Goal: Answer question/provide support: Share knowledge or assist other users

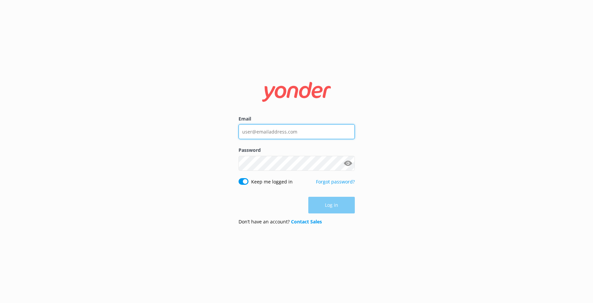
type input "[PERSON_NAME][EMAIL_ADDRESS][DOMAIN_NAME]"
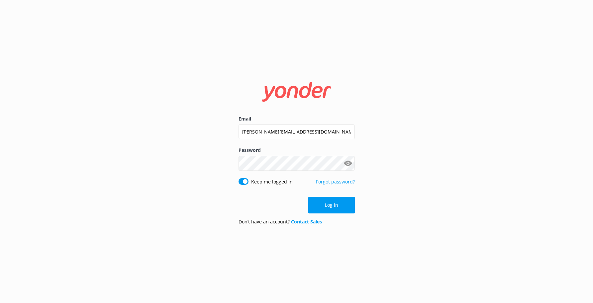
click at [308, 138] on input "jason@polyad.com" at bounding box center [297, 131] width 116 height 15
click at [327, 205] on button "Log in" at bounding box center [332, 205] width 47 height 17
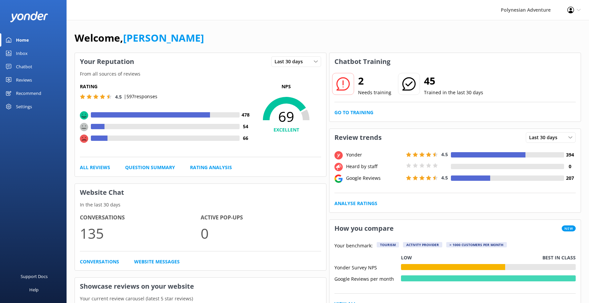
click at [350, 83] on div at bounding box center [343, 84] width 22 height 22
click at [368, 95] on p "Needs training" at bounding box center [374, 92] width 33 height 7
click at [359, 82] on h2 "2" at bounding box center [374, 81] width 33 height 16
click at [22, 77] on div "Reviews" at bounding box center [24, 79] width 16 height 13
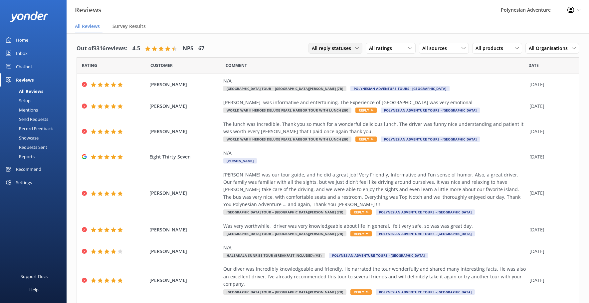
click at [341, 50] on span "All reply statuses" at bounding box center [333, 48] width 43 height 7
click at [343, 76] on link "Needs a reply" at bounding box center [338, 75] width 59 height 13
click at [378, 50] on span "All ratings" at bounding box center [382, 48] width 27 height 7
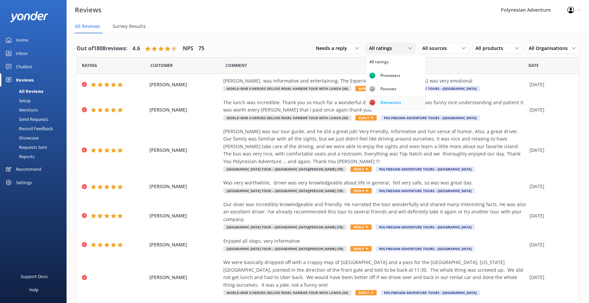
click at [389, 103] on div "Detractors" at bounding box center [390, 102] width 31 height 7
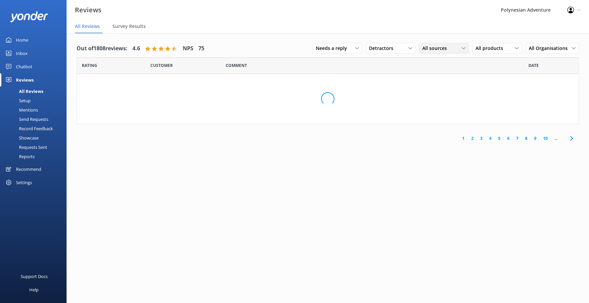
click at [422, 51] on div "All sources" at bounding box center [443, 48] width 47 height 7
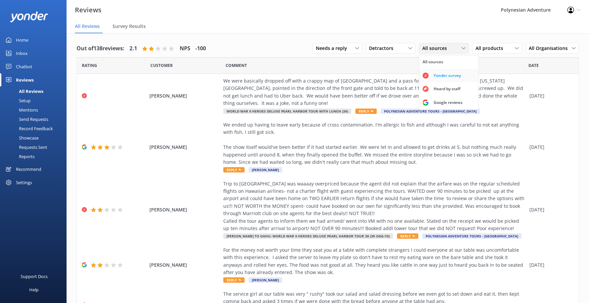
click at [436, 78] on div "Yonder survey" at bounding box center [446, 75] width 37 height 7
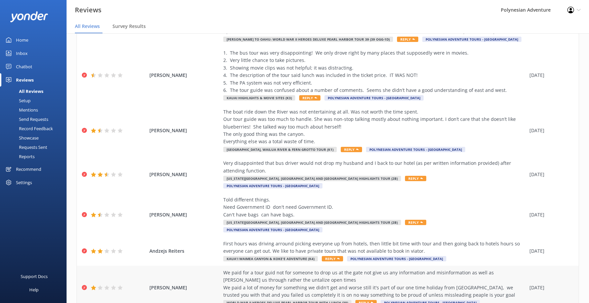
scroll to position [13, 0]
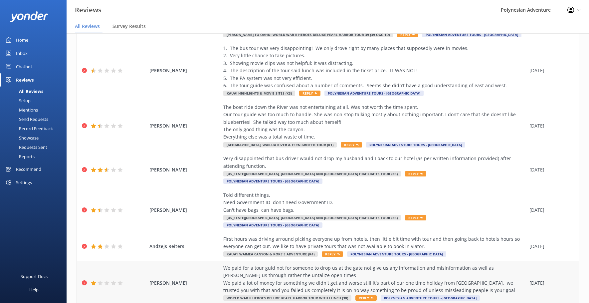
click at [375, 267] on div "We paid for a tour guid not for someone to drop us at the gate not give us any …" at bounding box center [374, 279] width 303 height 30
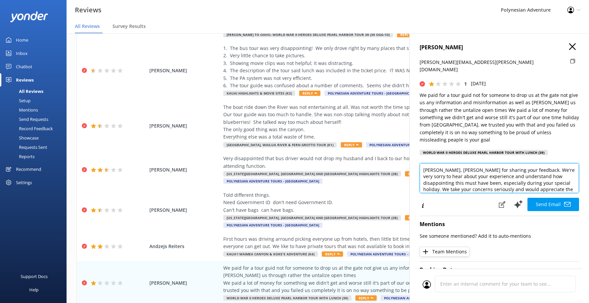
drag, startPoint x: 453, startPoint y: 163, endPoint x: 438, endPoint y: 163, distance: 15.0
click at [438, 163] on textarea "Aloha ADRIAN, Mahalo for sharing your feedback. We're very sorry to hear about …" at bounding box center [498, 178] width 159 height 30
drag, startPoint x: 527, startPoint y: 173, endPoint x: 463, endPoint y: 165, distance: 64.3
click at [463, 165] on textarea "Aloha Adrian, Mahalo for sharing your feedback. We're very sorry to hear about …" at bounding box center [498, 178] width 159 height 30
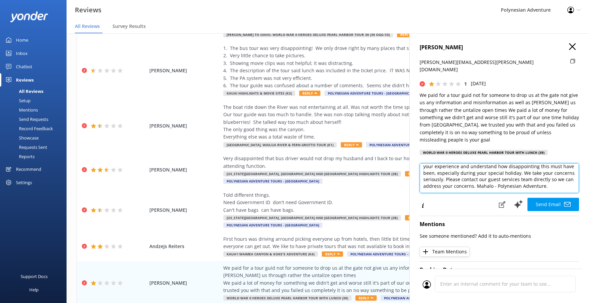
drag, startPoint x: 514, startPoint y: 173, endPoint x: 467, endPoint y: 166, distance: 47.4
click at [467, 166] on textarea "Aloha Adrian, Mahalo for sharing your feedback. We're very sorry to hear about …" at bounding box center [498, 178] width 159 height 30
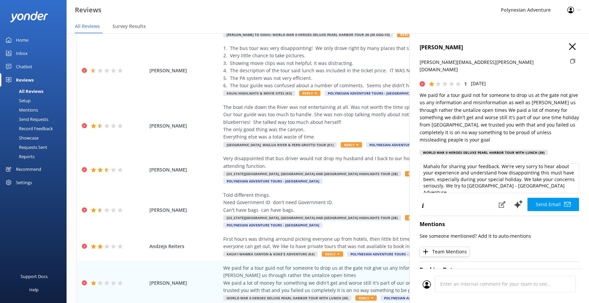
drag, startPoint x: 421, startPoint y: 48, endPoint x: 475, endPoint y: 48, distance: 54.5
click at [475, 48] on h4 "ADRIAN THIEDEMAN" at bounding box center [498, 47] width 159 height 9
copy h4 "ADRIAN THIEDEMAN"
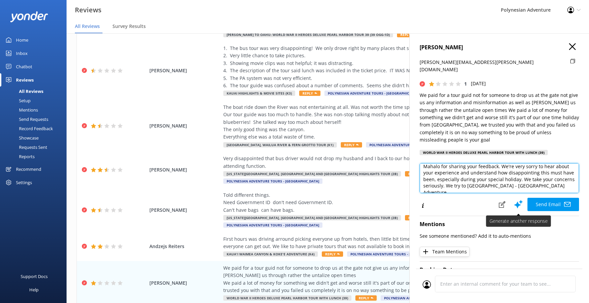
drag, startPoint x: 485, startPoint y: 179, endPoint x: 508, endPoint y: 202, distance: 32.7
click at [485, 179] on textarea "Aloha Adrian, Mahalo for sharing your feedback. We're very sorry to hear about …" at bounding box center [498, 178] width 159 height 30
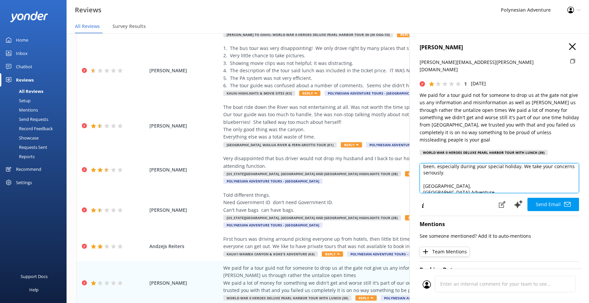
scroll to position [36, 0]
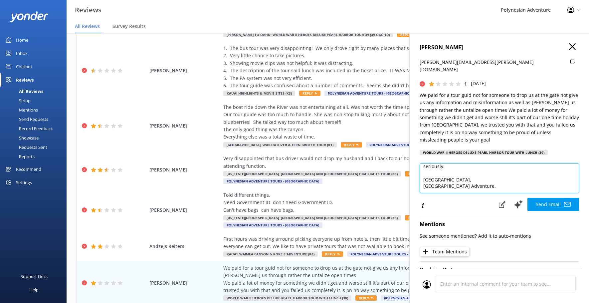
click at [525, 183] on textarea "Aloha Adrian, Mahalo for sharing your feedback. We're very sorry to hear about …" at bounding box center [498, 178] width 159 height 30
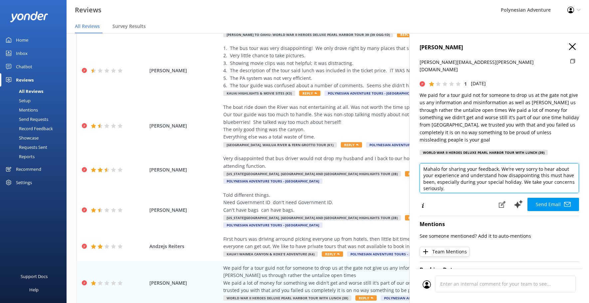
scroll to position [19, 0]
click at [543, 177] on textarea "Aloha Adrian, Mahalo for sharing your feedback. We're very sorry to hear about …" at bounding box center [498, 178] width 159 height 30
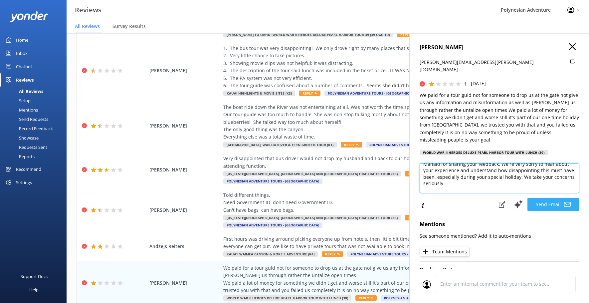
type textarea "Aloha Adrian, Mahalo for sharing your feedback. We're very sorry to hear about …"
click at [552, 197] on button "Send Email" at bounding box center [553, 203] width 52 height 13
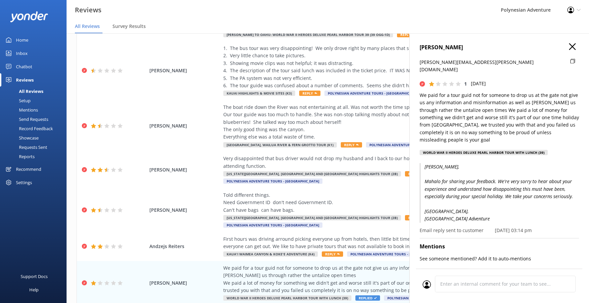
click at [563, 49] on h4 "ADRIAN THIEDEMAN" at bounding box center [498, 47] width 159 height 9
click at [569, 47] on use "button" at bounding box center [572, 46] width 7 height 7
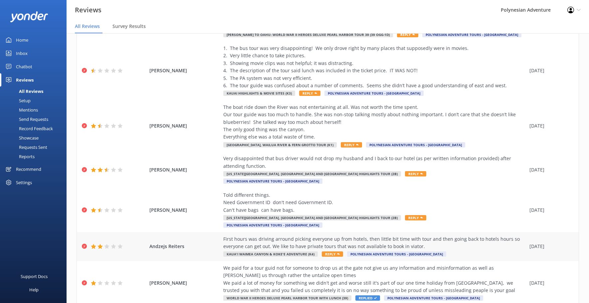
click at [457, 235] on div "First hours was driving arround picking everyone up from hotels, then little bi…" at bounding box center [374, 242] width 303 height 15
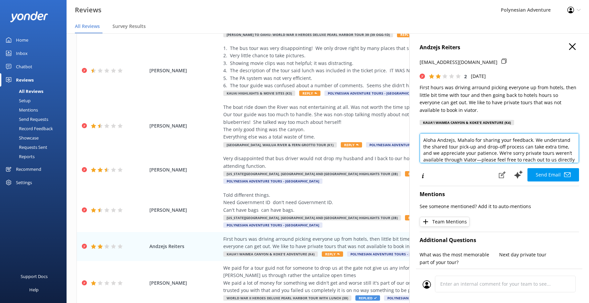
click at [457, 147] on textarea "Aloha Andzejs, Mahalo for sharing your feedback. We understand the shared tour …" at bounding box center [498, 148] width 159 height 30
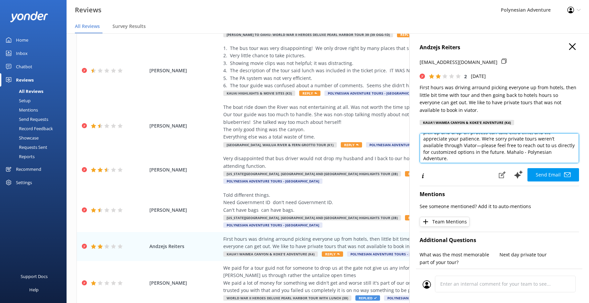
drag, startPoint x: 519, startPoint y: 160, endPoint x: 475, endPoint y: 154, distance: 44.0
click at [475, 154] on textarea "Aloha Andzejs, Mahalo for sharing your feedback. We understand the shared tour …" at bounding box center [498, 148] width 159 height 30
click at [541, 155] on textarea "Aloha Andzejs, Mahalo for sharing your feedback. We understand the shared tour …" at bounding box center [498, 148] width 159 height 30
click at [475, 163] on textarea "Aloha Andzejs, Mahalo for sharing your feedback. We understand the shared tour …" at bounding box center [498, 148] width 159 height 30
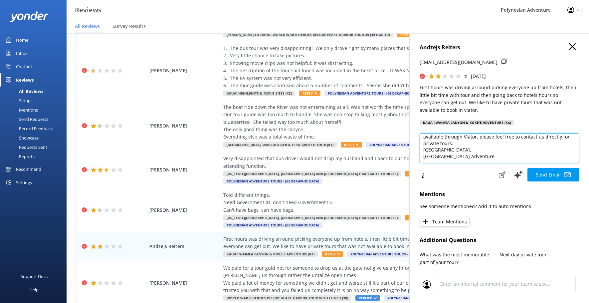
scroll to position [36, 0]
click at [469, 152] on textarea "Aloha Andzejs, Mahalo for sharing your feedback. We understand the shared tour …" at bounding box center [498, 148] width 159 height 30
click at [477, 163] on textarea "Aloha Andzejs, Mahalo for sharing your feedback. We understand the shared tour …" at bounding box center [498, 148] width 159 height 30
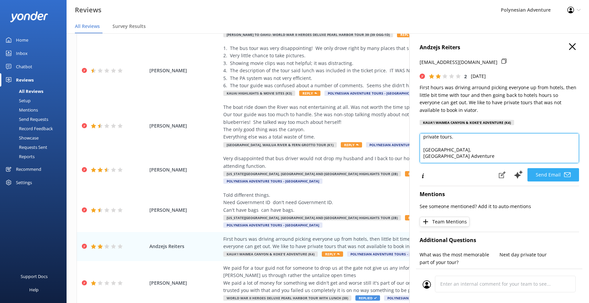
type textarea "Aloha Andzejs, Mahalo for sharing your feedback. We understand the shared tour …"
click at [551, 181] on button "Send Email" at bounding box center [553, 174] width 52 height 13
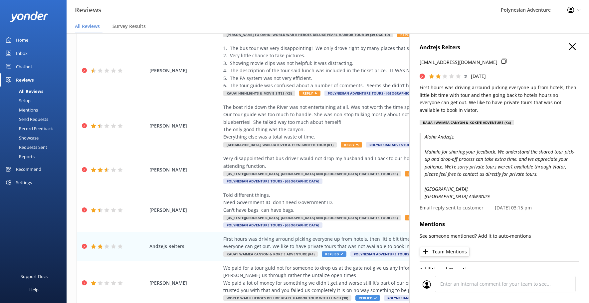
click at [569, 45] on div "Andzejs Reiters S-a6d8ea1338094fcba567a488b4de142d+1312650083-3cswr27d0pw1r@exp…" at bounding box center [499, 184] width 180 height 303
click at [563, 50] on h4 "Andzejs Reiters" at bounding box center [498, 47] width 159 height 9
click at [569, 50] on button "button" at bounding box center [572, 46] width 7 height 7
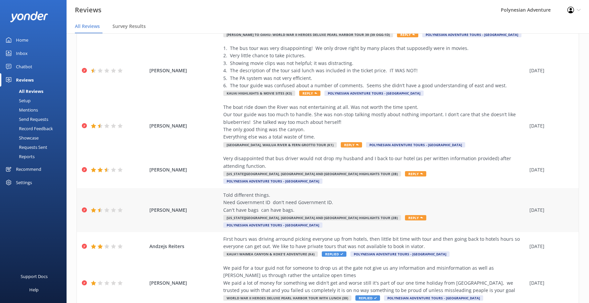
click at [367, 191] on div "Told different things. Need Government ID don't need Government ID. Can't have …" at bounding box center [374, 202] width 303 height 22
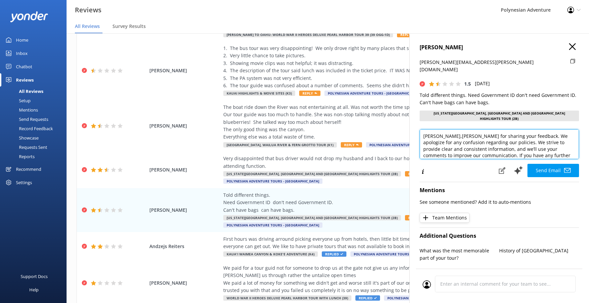
click at [450, 129] on textarea "Aloha JAMES,Mahalo for sharing your feedback. We apologize for any confusion re…" at bounding box center [498, 144] width 159 height 30
click at [466, 129] on textarea "Aloha James, Mahalo for sharing your feedback. We apologize for any confusion r…" at bounding box center [498, 144] width 159 height 30
drag, startPoint x: 467, startPoint y: 135, endPoint x: 473, endPoint y: 130, distance: 7.6
click at [473, 130] on textarea "Aloha James, Mahalo for sharing your feedback. We apologize for any confusion r…" at bounding box center [498, 144] width 159 height 30
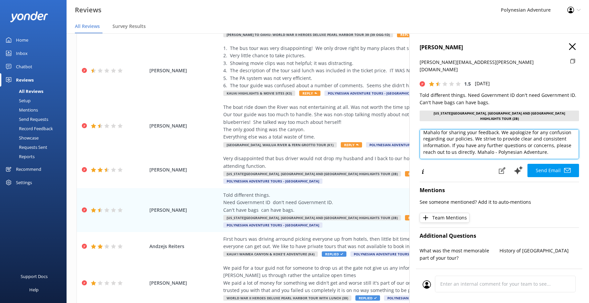
click at [513, 138] on textarea "Aloha James, Mahalo for sharing your feedback. We apologize for any confusion r…" at bounding box center [498, 144] width 159 height 30
click at [444, 141] on textarea "Aloha James, Mahalo for sharing your feedback. We apologize for any confusion r…" at bounding box center [498, 144] width 159 height 30
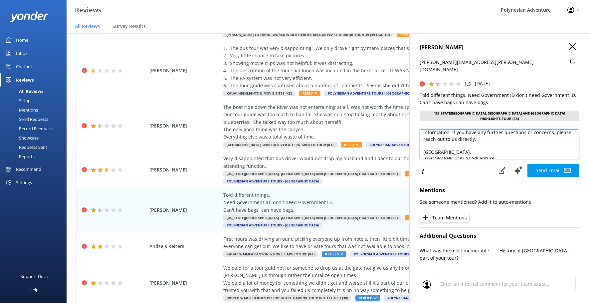
scroll to position [36, 0]
click at [479, 142] on textarea "Aloha James, Mahalo for sharing your feedback. We apologize for any confusion r…" at bounding box center [498, 144] width 159 height 30
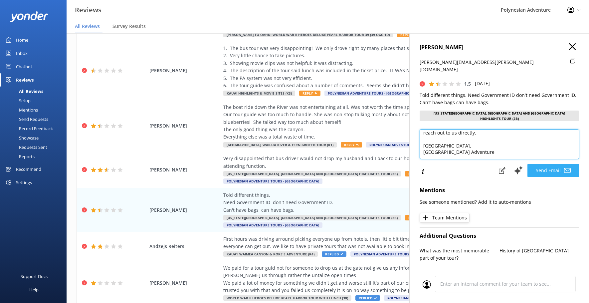
type textarea "Aloha James, Mahalo for sharing your feedback. We apologize for any confusion r…"
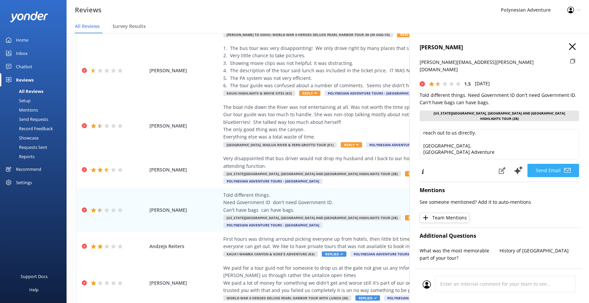
click at [542, 164] on button "Send Email" at bounding box center [553, 170] width 52 height 13
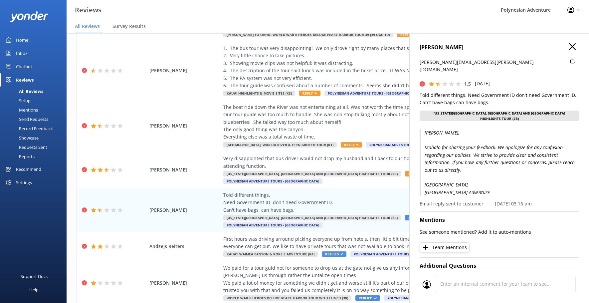
click at [569, 47] on icon "button" at bounding box center [572, 46] width 7 height 7
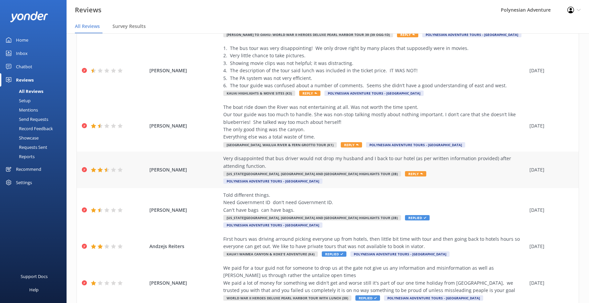
click at [419, 156] on div "Very disappointed that bus driver would not drop my husband and I back to our h…" at bounding box center [374, 162] width 303 height 15
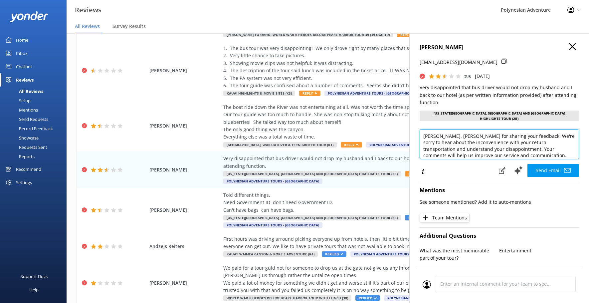
click at [458, 131] on textarea "Aloha Stephen, Mahalo for sharing your feedback. We're sorry to hear about the …" at bounding box center [498, 144] width 159 height 30
drag, startPoint x: 523, startPoint y: 140, endPoint x: 456, endPoint y: 140, distance: 67.5
click at [456, 140] on textarea "Aloha Stephen, Mahalo for sharing your feedback. We're sorry to hear about the …" at bounding box center [498, 144] width 159 height 30
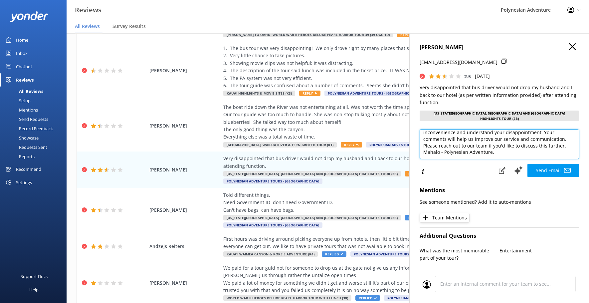
drag, startPoint x: 566, startPoint y: 142, endPoint x: 424, endPoint y: 143, distance: 141.6
click at [424, 143] on textarea "Aloha Stephen, Mahalo for sharing your feedback. We're sorry to hear about the …" at bounding box center [498, 144] width 159 height 30
click at [443, 149] on textarea "Aloha Stephen, Mahalo for sharing your feedback. We're sorry to hear about the …" at bounding box center [498, 144] width 159 height 30
click at [475, 149] on textarea "Aloha Stephen, Mahalo for sharing your feedback. We're sorry to hear about the …" at bounding box center [498, 144] width 159 height 30
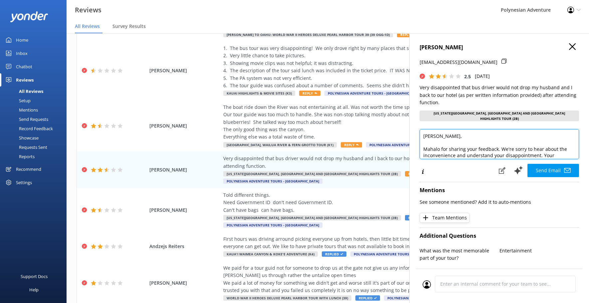
scroll to position [29, 0]
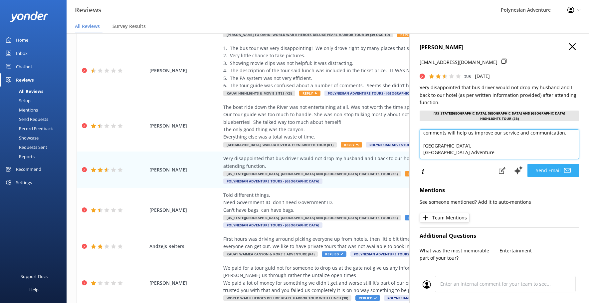
type textarea "Aloha Stephen, Mahalo for sharing your feedback. We're sorry to hear about the …"
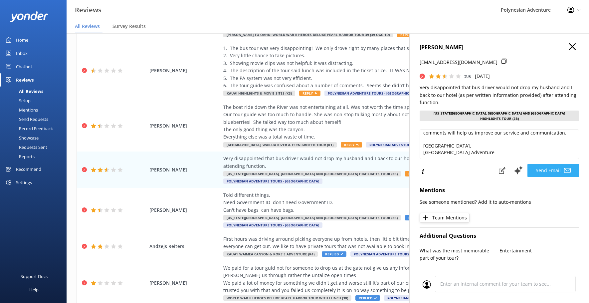
click at [546, 164] on button "Send Email" at bounding box center [553, 170] width 52 height 13
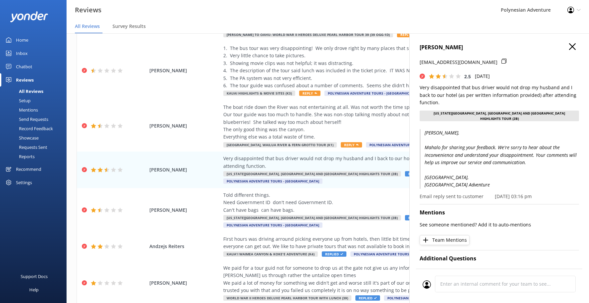
click at [569, 45] on icon "button" at bounding box center [572, 46] width 7 height 7
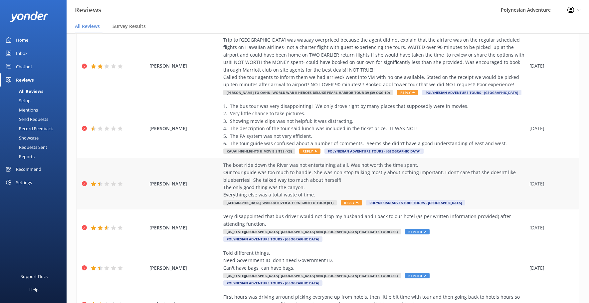
scroll to position [63, 0]
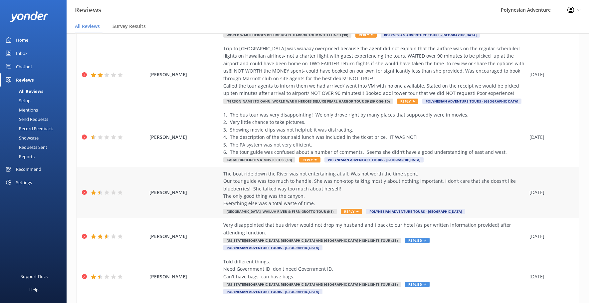
click at [418, 179] on div "The boat ride down the River was not entertaining at all. Was not worth the tim…" at bounding box center [374, 188] width 303 height 37
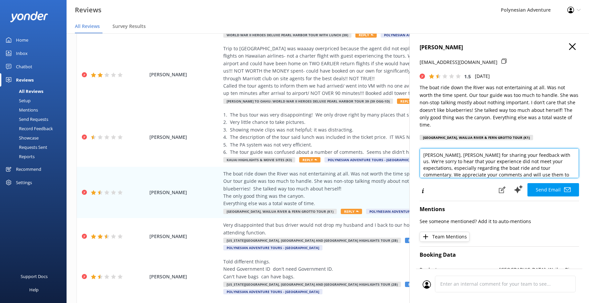
click at [457, 155] on textarea "Aloha Howard, Mahalo for sharing your feedback with us. We're sorry to hear tha…" at bounding box center [498, 163] width 159 height 30
drag, startPoint x: 523, startPoint y: 164, endPoint x: 538, endPoint y: 158, distance: 15.6
click at [538, 158] on textarea "Aloha Howard, Mahalo for sharing your feedback with us. We're sorry to hear tha…" at bounding box center [498, 163] width 159 height 30
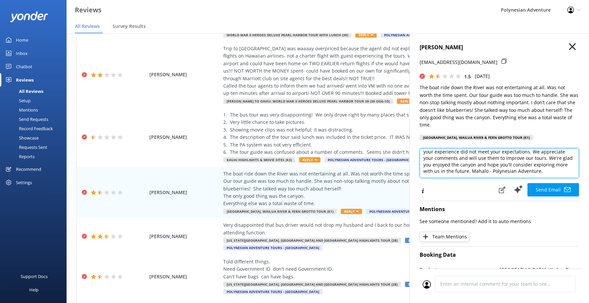
click at [524, 166] on textarea "Aloha Howard, Mahalo for sharing your feedback with us. We're sorry to hear tha…" at bounding box center [498, 163] width 159 height 30
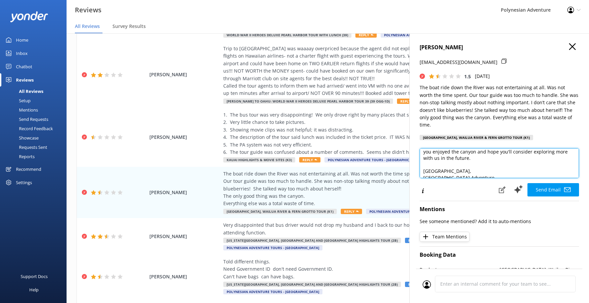
scroll to position [43, 0]
click at [549, 174] on textarea "Aloha Howard, Mahalo for sharing your feedback with us. We're sorry to hear tha…" at bounding box center [498, 163] width 159 height 30
type textarea "Aloha Howard, Mahalo for sharing your feedback with us. We're sorry to hear tha…"
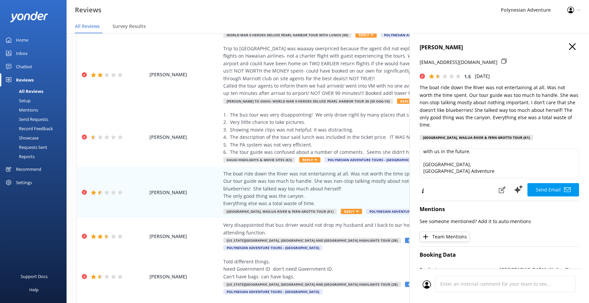
click at [553, 183] on button "Send Email" at bounding box center [553, 189] width 52 height 13
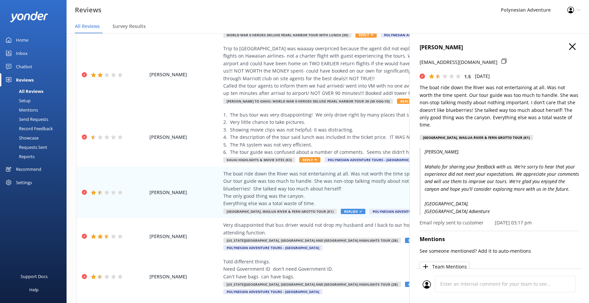
click at [571, 42] on div "Howard Gambino hjg925@att.net 1.5 Sat, 4th Oct 2025 The boat ride down the Rive…" at bounding box center [499, 184] width 180 height 303
click at [567, 43] on div "Howard Gambino hjg925@att.net 1.5 Sat, 4th Oct 2025 The boat ride down the Rive…" at bounding box center [499, 184] width 180 height 303
click at [569, 46] on icon "button" at bounding box center [572, 46] width 7 height 7
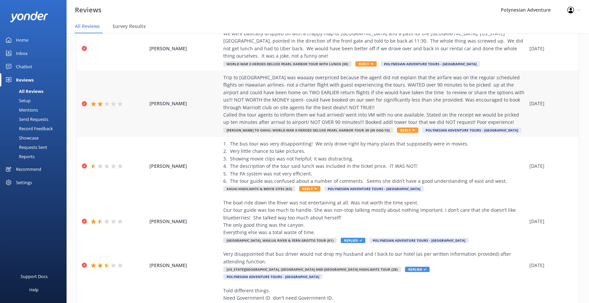
scroll to position [0, 0]
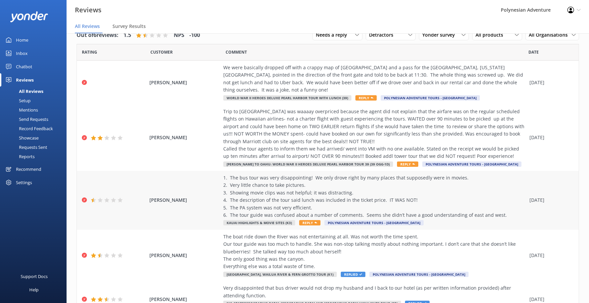
click at [486, 185] on div "1. The bus tour was very disappointing! We only drove right by many places that…" at bounding box center [374, 196] width 303 height 45
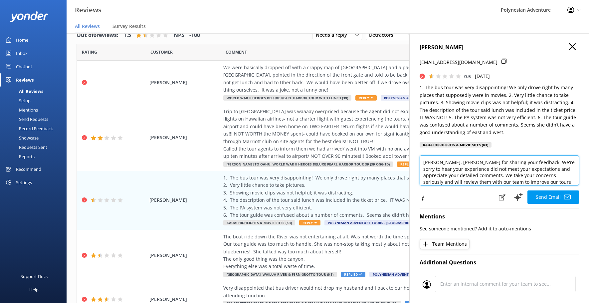
click at [453, 159] on textarea "Aloha Susan, Mahalo for sharing your feedback. We're sorry to hear your experie…" at bounding box center [498, 170] width 159 height 30
drag, startPoint x: 467, startPoint y: 176, endPoint x: 516, endPoint y: 169, distance: 49.4
click at [516, 169] on textarea "Aloha Susan, Mahalo for sharing your feedback. We're sorry to hear your experie…" at bounding box center [498, 170] width 159 height 30
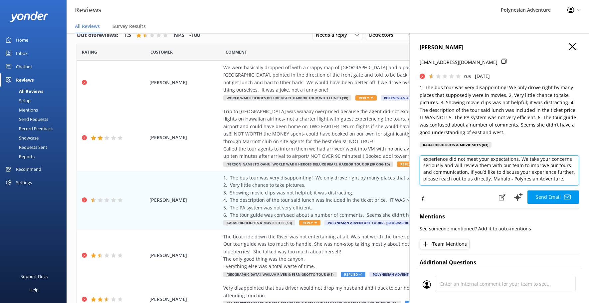
drag, startPoint x: 544, startPoint y: 178, endPoint x: 509, endPoint y: 172, distance: 35.2
click at [509, 172] on textarea "Aloha Susan, Mahalo for sharing your feedback. We're sorry to hear your experie…" at bounding box center [498, 170] width 159 height 30
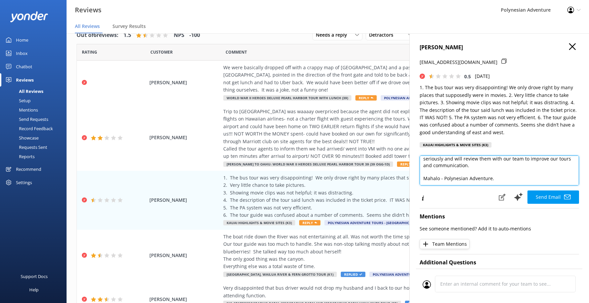
click at [445, 180] on textarea "Aloha Susan, Mahalo for sharing your feedback. We're sorry to hear your experie…" at bounding box center [498, 170] width 159 height 30
click at [495, 177] on textarea "Aloha Susan, Mahalo for sharing your feedback. We're sorry to hear your experie…" at bounding box center [498, 170] width 159 height 30
click at [443, 177] on textarea "Aloha Susan, Mahalo for sharing your feedback. We're sorry to hear your experie…" at bounding box center [498, 170] width 159 height 30
click at [442, 177] on textarea "Aloha Susan, Mahalo for sharing your feedback. We're sorry to hear your experie…" at bounding box center [498, 170] width 159 height 30
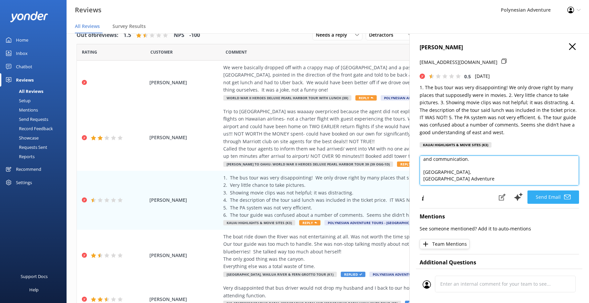
type textarea "Aloha Susan, Mahalo for sharing your feedback. We're sorry to hear your experie…"
click at [539, 197] on button "Send Email" at bounding box center [553, 196] width 52 height 13
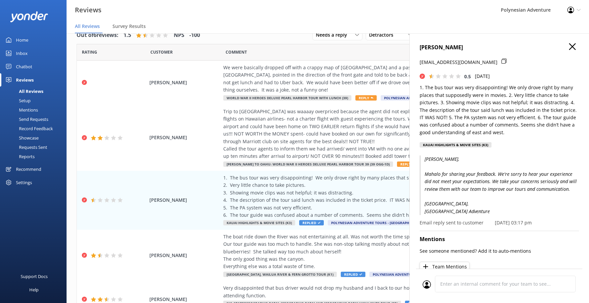
click at [567, 43] on div "Susan Gulley sgulley3000@gmail.com 0.5 Tue, 7th Oct 2025 1. The bus tour was ve…" at bounding box center [499, 184] width 180 height 303
click at [569, 44] on icon "button" at bounding box center [572, 46] width 7 height 7
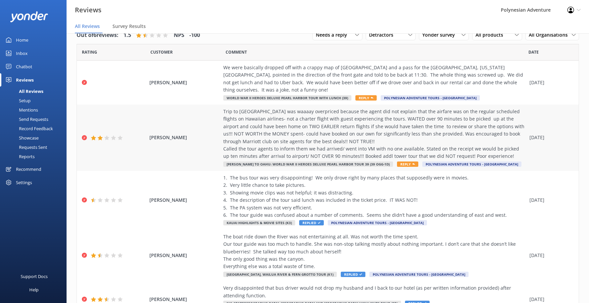
click at [489, 118] on div "Trip to Honolulu was waaaay overpriced because the agent did not explain that t…" at bounding box center [374, 134] width 303 height 52
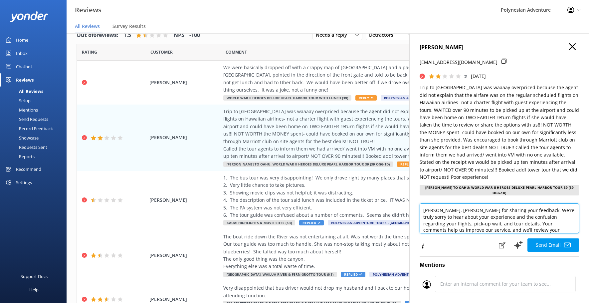
click at [451, 210] on textarea "Aloha Paula, Mahalo for sharing your feedback. We’re truly sorry to hear about …" at bounding box center [498, 218] width 159 height 30
drag, startPoint x: 488, startPoint y: 219, endPoint x: 560, endPoint y: 215, distance: 71.9
click at [560, 215] on textarea "Aloha Paula, Mahalo for sharing your feedback. We’re truly sorry to hear about …" at bounding box center [498, 218] width 159 height 30
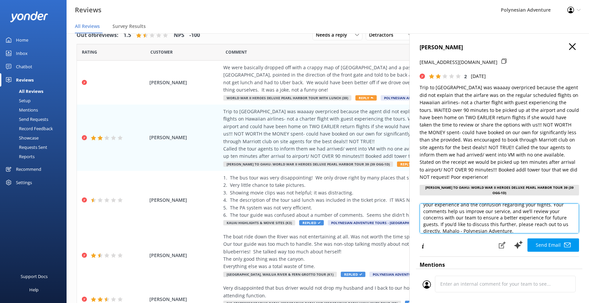
drag, startPoint x: 454, startPoint y: 224, endPoint x: 519, endPoint y: 213, distance: 65.6
click at [519, 213] on textarea "Aloha Paula, Mahalo for sharing your feedback. We’re truly sorry to hear about …" at bounding box center [498, 218] width 159 height 30
drag, startPoint x: 533, startPoint y: 219, endPoint x: 522, endPoint y: 213, distance: 12.2
click at [522, 213] on textarea "Aloha Paula, Mahalo for sharing your feedback. We’re truly sorry to hear about …" at bounding box center [498, 218] width 159 height 30
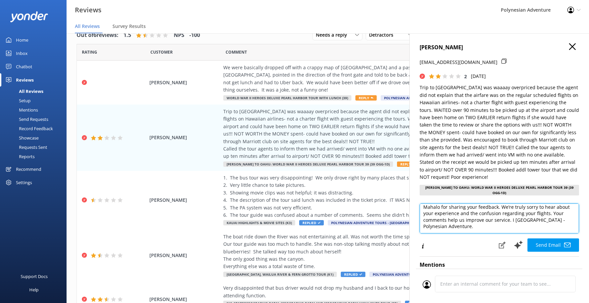
scroll to position [17, 0]
click at [522, 221] on textarea "Aloha Paula, Mahalo for sharing your feedback. We’re truly sorry to hear about …" at bounding box center [498, 218] width 159 height 30
click at [443, 227] on textarea "Aloha Paula, Mahalo for sharing your feedback. We’re truly sorry to hear about …" at bounding box center [498, 218] width 159 height 30
click at [492, 228] on textarea "Aloha Paula, Mahalo for sharing your feedback. We’re truly sorry to hear about …" at bounding box center [498, 218] width 159 height 30
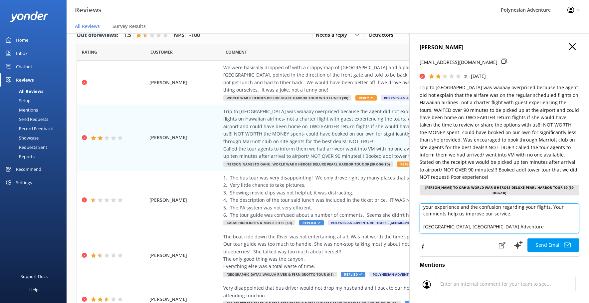
click at [442, 228] on textarea "Aloha Paula, Mahalo for sharing your feedback. We’re truly sorry to hear about …" at bounding box center [498, 218] width 159 height 30
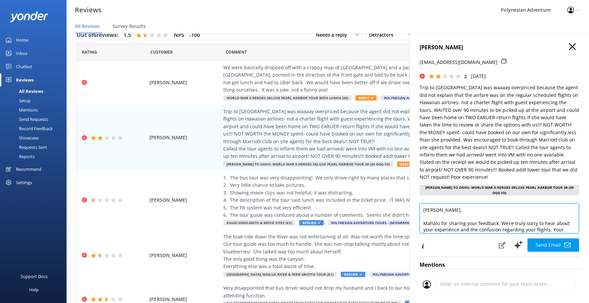
scroll to position [30, 0]
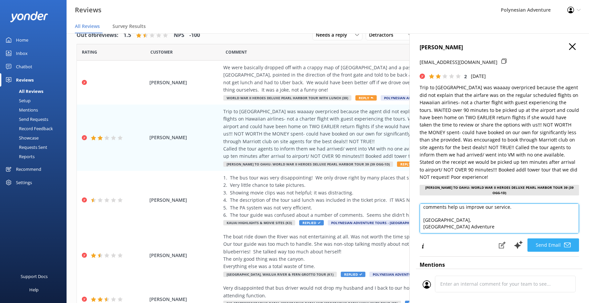
type textarea "Aloha Paula, Mahalo for sharing your feedback. We’re truly sorry to hear about …"
click at [539, 243] on button "Send Email" at bounding box center [553, 244] width 52 height 13
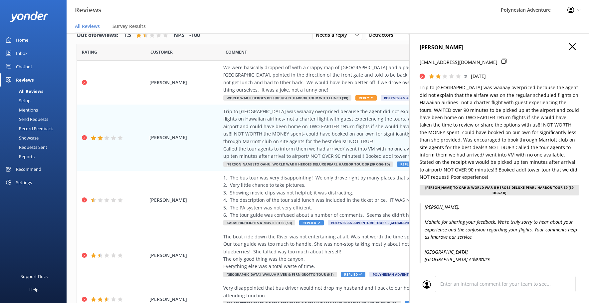
click at [562, 48] on h4 "Paula Mowbray" at bounding box center [498, 47] width 159 height 9
click at [564, 48] on div "Paula Mowbray pmm9656@yahoo.com 2 Thu, 9th Oct 2025 Trip to Honolulu was waaaay…" at bounding box center [499, 184] width 180 height 303
click at [569, 49] on icon "button" at bounding box center [572, 46] width 7 height 7
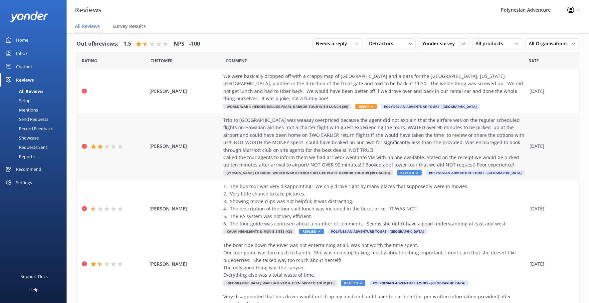
scroll to position [0, 0]
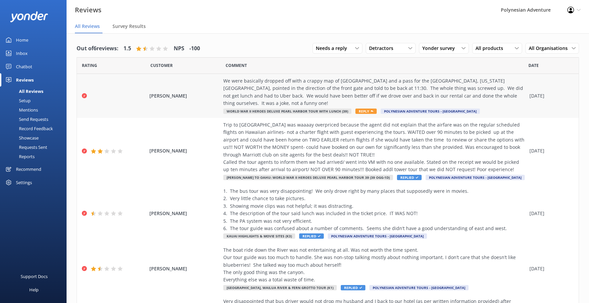
click at [464, 91] on div "We were basically dropped off with a crappy map of Pearl Harbor and a pass for …" at bounding box center [374, 92] width 303 height 30
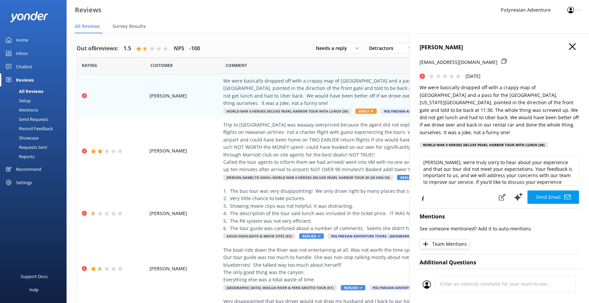
drag, startPoint x: 468, startPoint y: 47, endPoint x: 421, endPoint y: 50, distance: 47.3
click at [421, 50] on h4 "William J Wallace" at bounding box center [498, 47] width 159 height 9
copy h4 "William J Wallace"
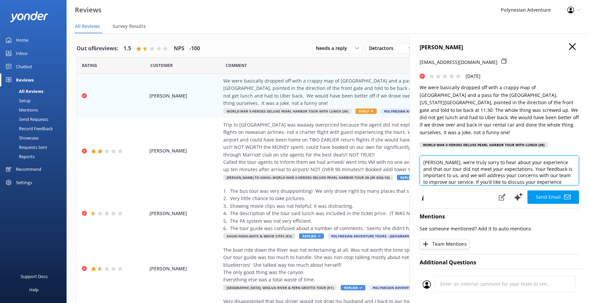
click at [455, 155] on textarea "Aloha William, we’re truly sorry to hear about your experience and that our tou…" at bounding box center [498, 170] width 159 height 30
click at [426, 166] on textarea "Aloha William, we’re truly sorry to hear about your experience and that our tou…" at bounding box center [498, 170] width 159 height 30
drag, startPoint x: 492, startPoint y: 171, endPoint x: 450, endPoint y: 164, distance: 42.4
click at [450, 164] on textarea "Aloha William, We’re truly sorry to hear about your experience and that our tou…" at bounding box center [498, 170] width 159 height 30
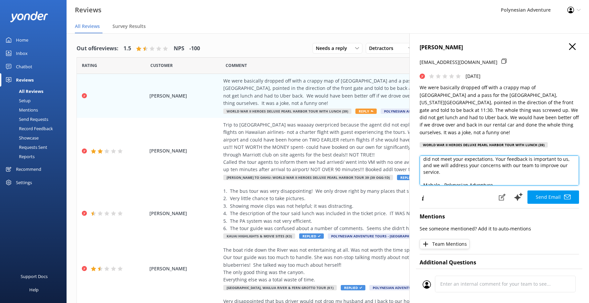
scroll to position [30, 0]
click at [443, 171] on textarea "Aloha William, We’re truly sorry to hear about your experience and that our tou…" at bounding box center [498, 170] width 159 height 30
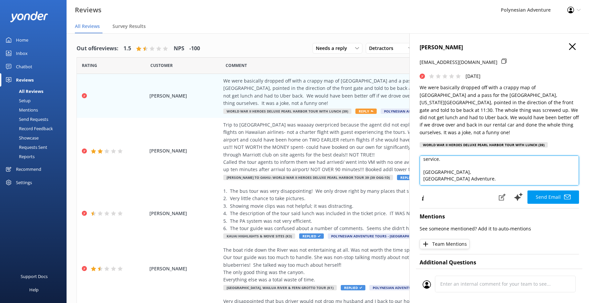
click at [474, 173] on textarea "Aloha William, We’re truly sorry to hear about your experience and that our tou…" at bounding box center [498, 170] width 159 height 30
type textarea "Aloha William, We’re truly sorry to hear about your experience and that our tou…"
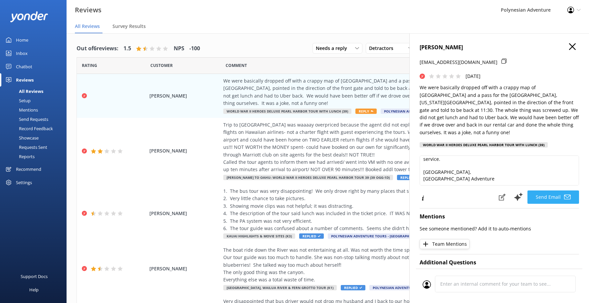
click at [551, 190] on button "Send Email" at bounding box center [553, 196] width 52 height 13
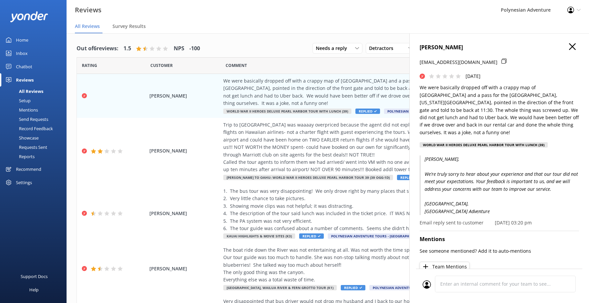
click at [569, 50] on button "button" at bounding box center [572, 46] width 7 height 7
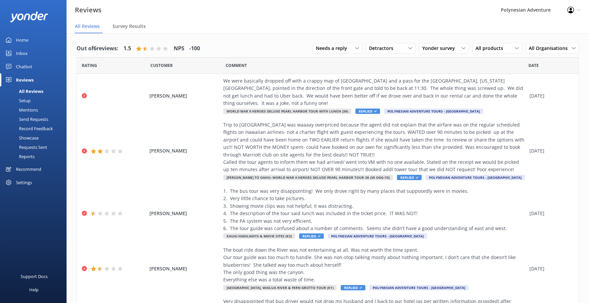
click at [35, 39] on link "Home" at bounding box center [33, 39] width 66 height 13
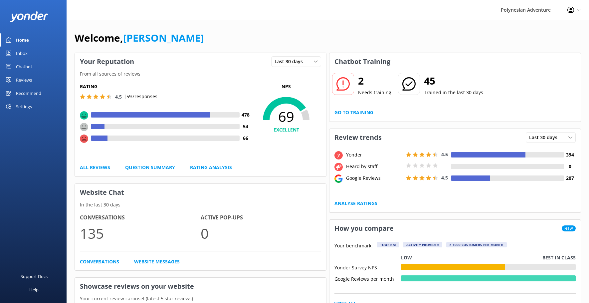
click at [345, 80] on icon at bounding box center [342, 83] width 13 height 13
click at [359, 93] on p "Needs training" at bounding box center [374, 92] width 33 height 7
click at [362, 73] on h2 "2" at bounding box center [374, 81] width 33 height 16
click at [362, 78] on h2 "2" at bounding box center [374, 81] width 33 height 16
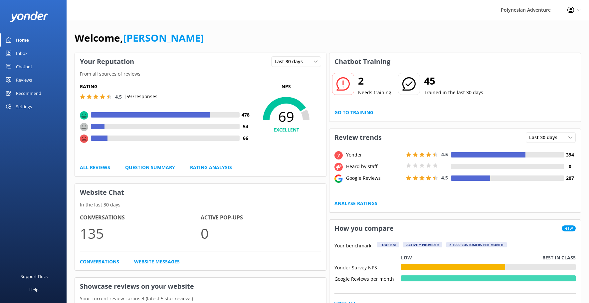
click at [366, 88] on h2 "2" at bounding box center [374, 81] width 33 height 16
click at [363, 92] on p "Needs training" at bounding box center [374, 92] width 33 height 7
click at [349, 111] on link "Go to Training" at bounding box center [353, 112] width 39 height 7
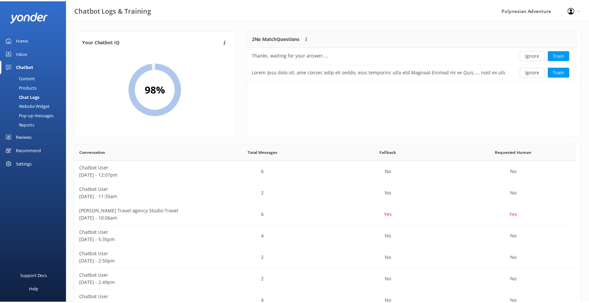
scroll to position [228, 500]
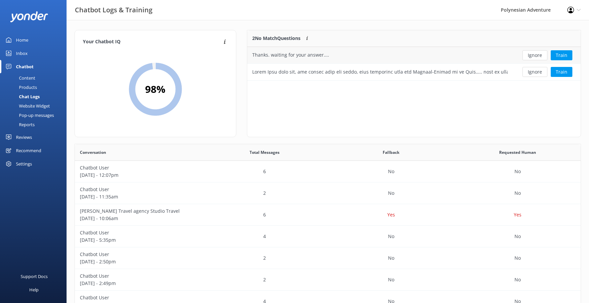
click at [304, 58] on div "Thanks. waiting for your answer...." at bounding box center [290, 54] width 77 height 7
click at [305, 59] on div "Thanks. waiting for your answer...." at bounding box center [379, 55] width 265 height 17
click at [432, 70] on div "row" at bounding box center [379, 71] width 255 height 7
click at [558, 72] on button "Train" at bounding box center [561, 72] width 22 height 10
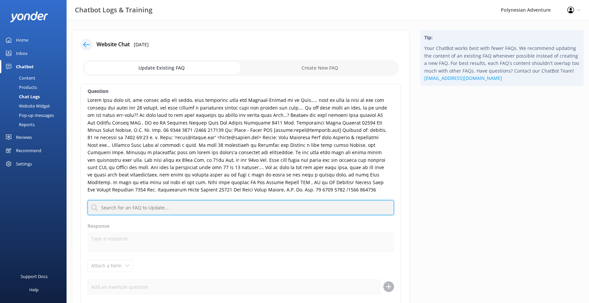
click at [203, 206] on input "text" at bounding box center [240, 207] width 306 height 15
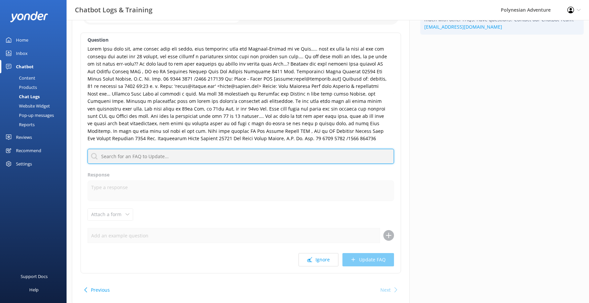
scroll to position [66, 0]
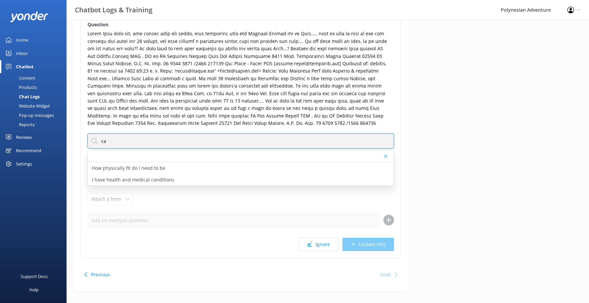
type input "c"
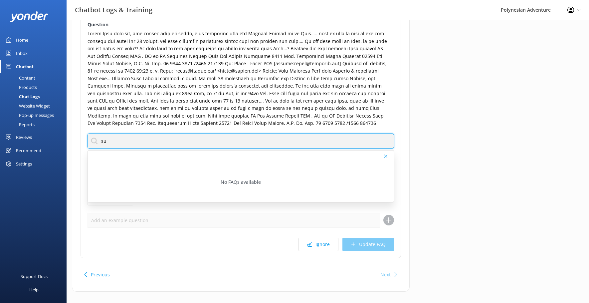
type input "s"
type input "h"
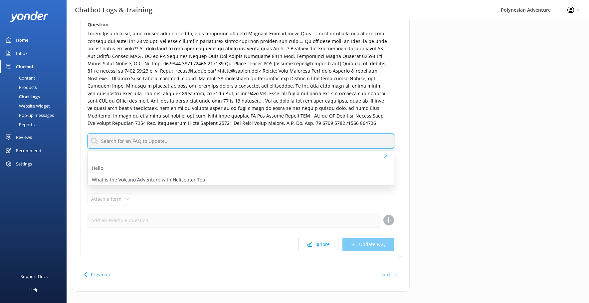
click at [88, 140] on input "text" at bounding box center [240, 140] width 306 height 15
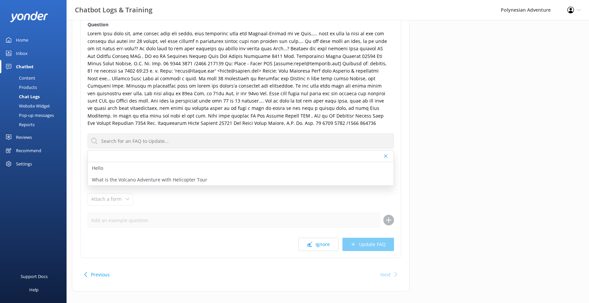
click at [83, 142] on div "Question Hello What is the Volcano Adventure with Helicopter Tour Response Atta…" at bounding box center [240, 137] width 320 height 240
click at [127, 197] on div "Question Hello What is the Volcano Adventure with Helicopter Tour Response Atta…" at bounding box center [240, 137] width 320 height 240
click at [401, 139] on div "Website Chat 10th Oct 2025 Update Existing FAQ Create New FAQ Question Hello Wh…" at bounding box center [240, 127] width 337 height 328
click at [387, 158] on use at bounding box center [385, 155] width 3 height 3
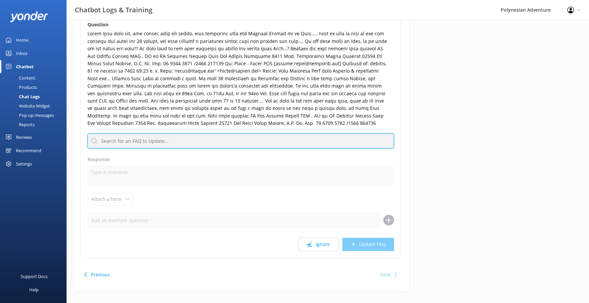
click at [351, 143] on input "text" at bounding box center [240, 140] width 306 height 15
type input "v"
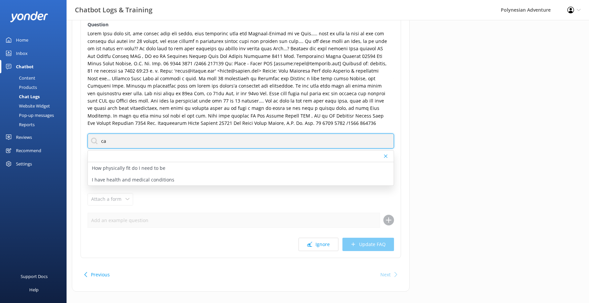
type input "c"
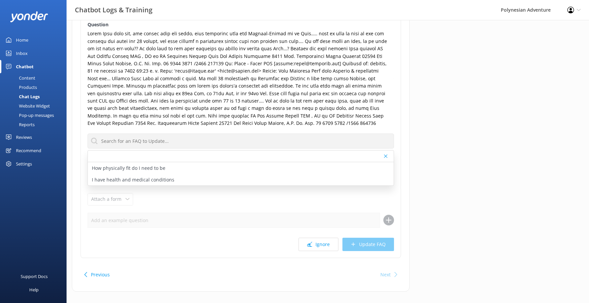
drag, startPoint x: 36, startPoint y: 88, endPoint x: 36, endPoint y: 79, distance: 9.0
click at [268, 155] on div at bounding box center [241, 156] width 306 height 12
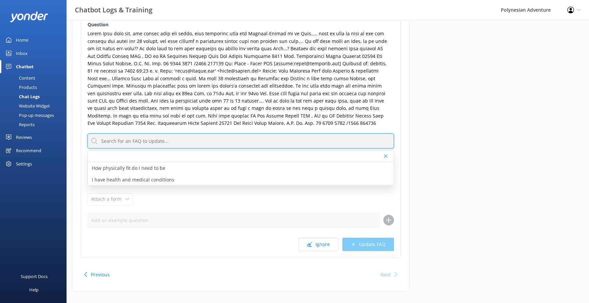
click at [254, 140] on input "text" at bounding box center [240, 140] width 306 height 15
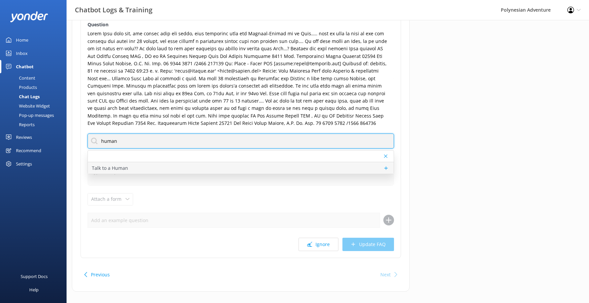
type input "human"
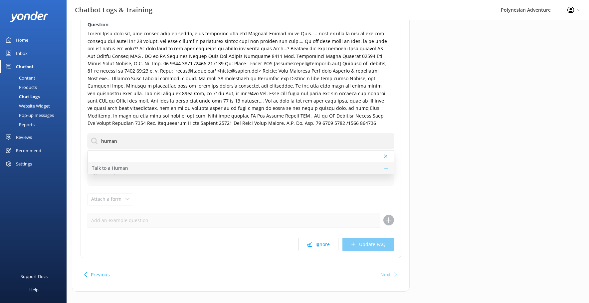
click at [209, 167] on div "Talk to a Human" at bounding box center [241, 168] width 306 height 12
type textarea "If you'd like to speak to a person on the Polynesian Adventure Team, please cal…"
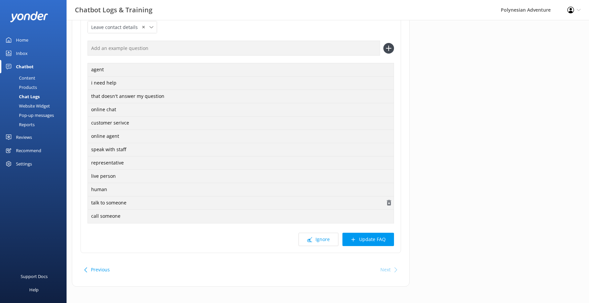
scroll to position [233, 0]
click at [358, 238] on button "Update FAQ" at bounding box center [368, 237] width 52 height 13
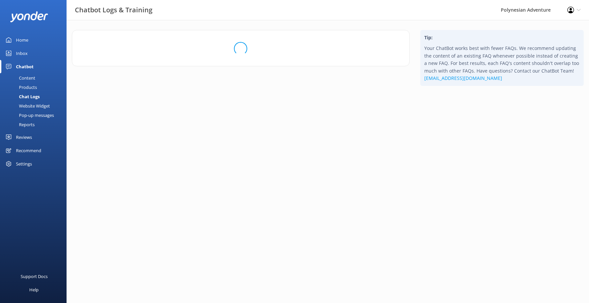
scroll to position [0, 0]
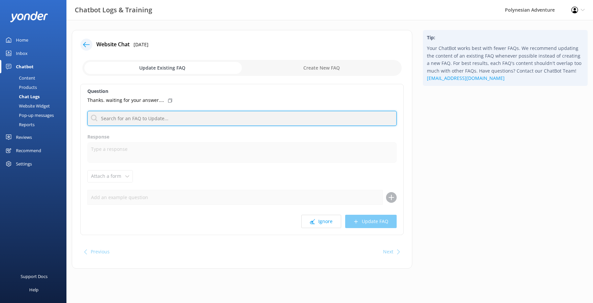
click at [256, 121] on input "text" at bounding box center [242, 118] width 310 height 15
type input "human"
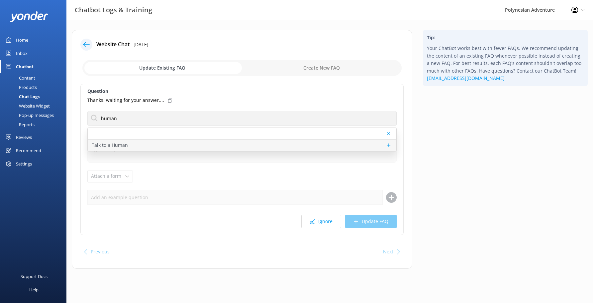
click at [180, 144] on div "Talk to a Human" at bounding box center [242, 145] width 309 height 12
type textarea "If you'd like to speak to a person on the Polynesian Adventure Team, please cal…"
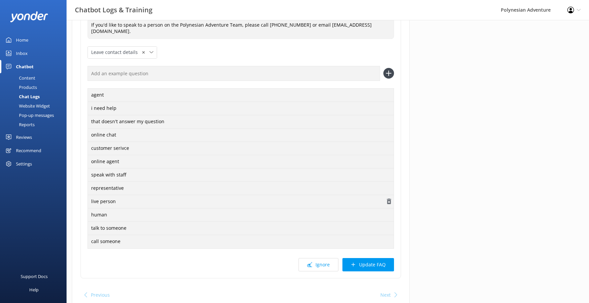
scroll to position [133, 0]
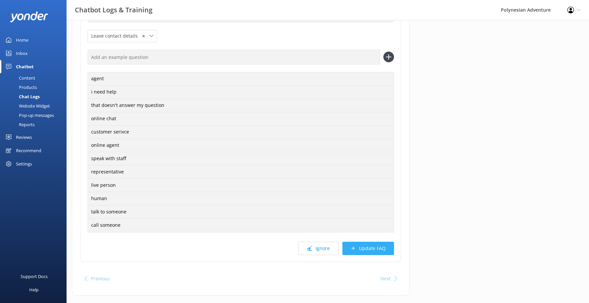
click at [387, 248] on button "Update FAQ" at bounding box center [368, 247] width 52 height 13
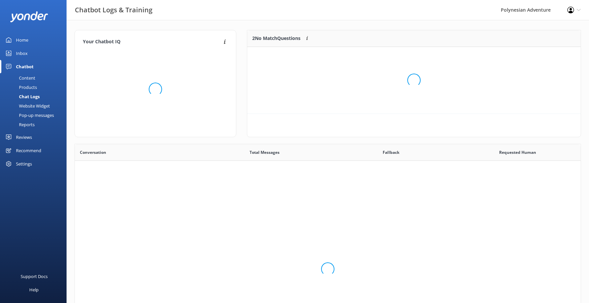
scroll to position [78, 328]
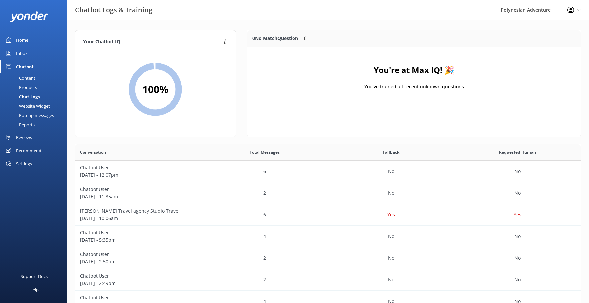
click at [17, 36] on div "Home" at bounding box center [22, 39] width 12 height 13
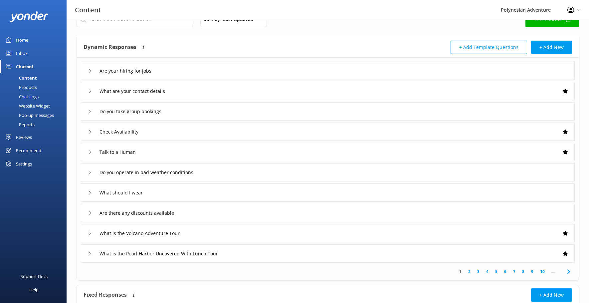
scroll to position [33, 0]
